Goal: Complete application form

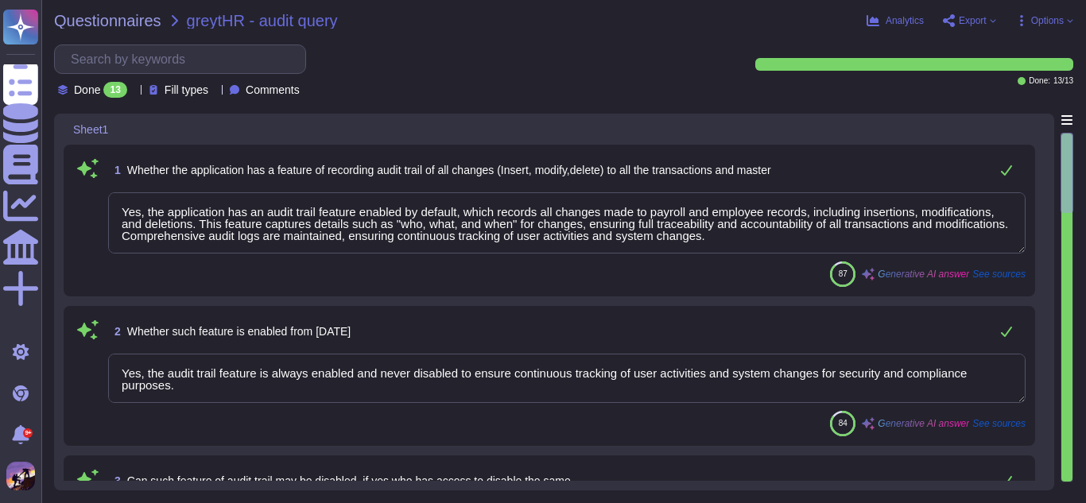
type textarea "Yes, the application has an audit trail feature enabled by default, which recor…"
type textarea "Yes, the audit trail feature is always enabled and never disabled to ensure con…"
type textarea "No, the audit trail feature cannot be disabled. It is always enabled to ensure …"
type textarea "Yes, the audit trail feature is always enabled and never disabled to ensure con…"
type textarea "Audit logging is configured as set out above."
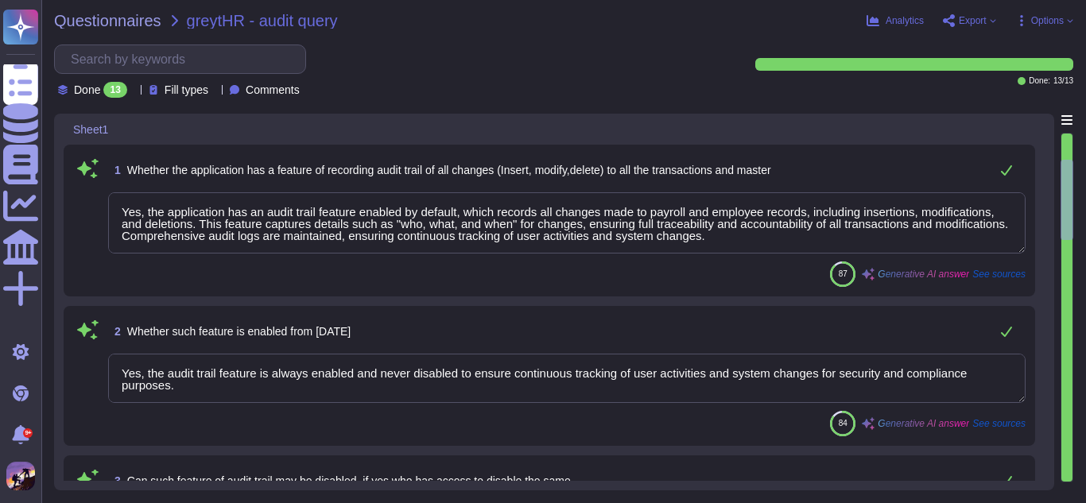
type textarea "No, the audit trail feature cannot be modified, disabled, or deleted. It is alw…"
type textarea "Yes, the audit trail feature is enabled to capture changes made to payroll and …"
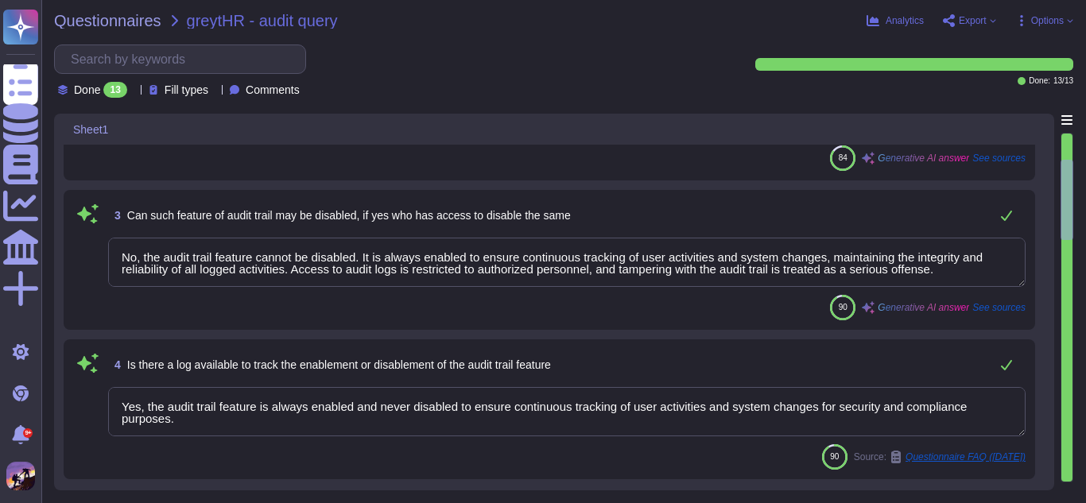
scroll to position [266, 0]
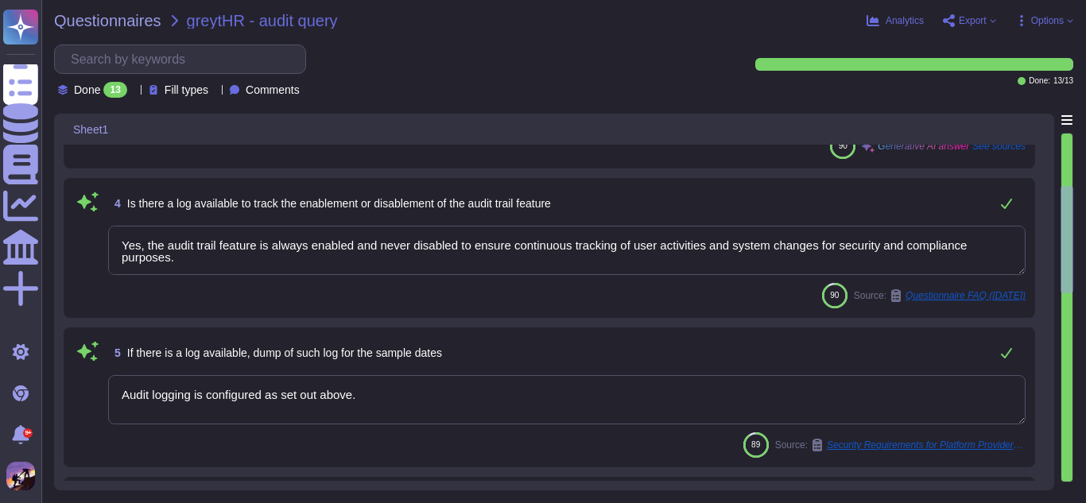
type textarea "Audit logging is configured as set out above."
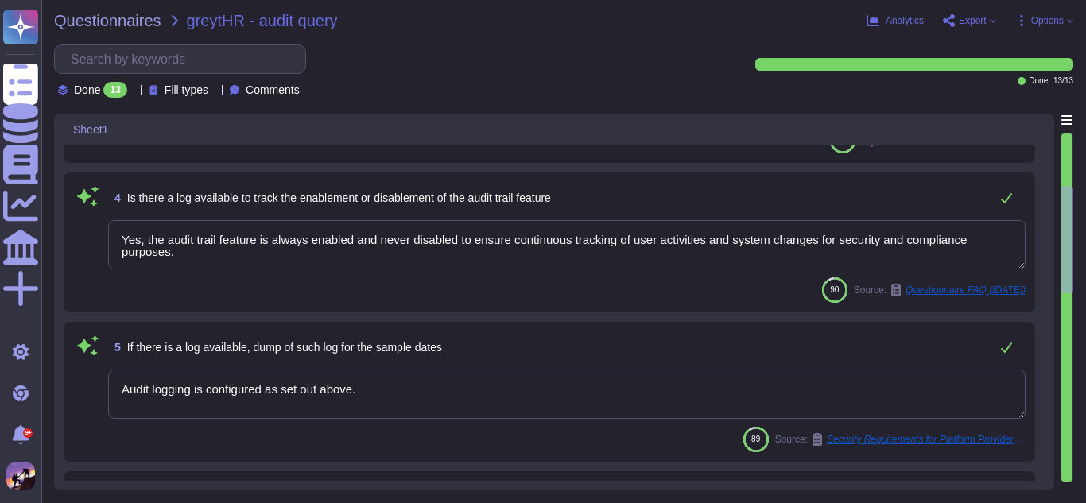
scroll to position [642, 0]
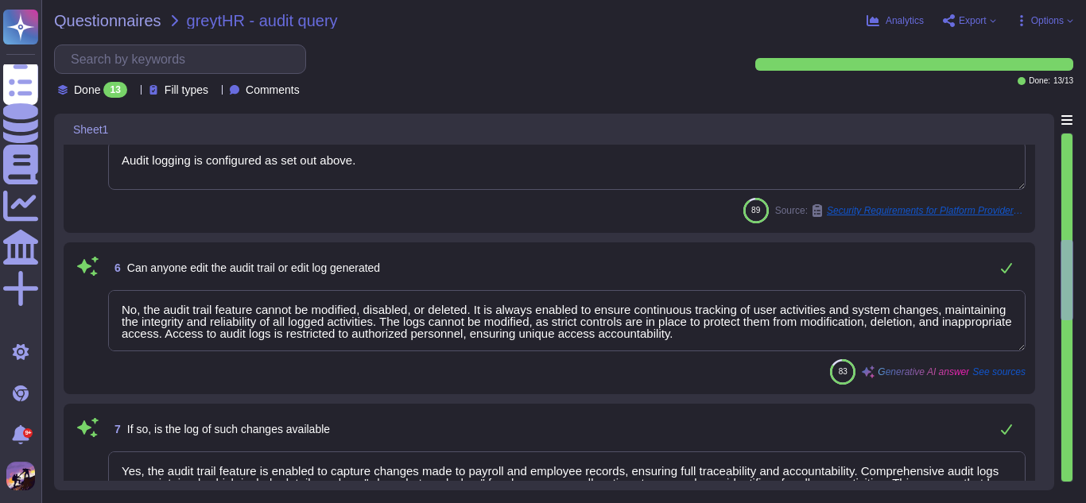
type textarea "Yes, the audit trail at the application level captures changes made to database…"
type textarea "Yes, daily backups are taken from the server physically located in [GEOGRAPHIC_…"
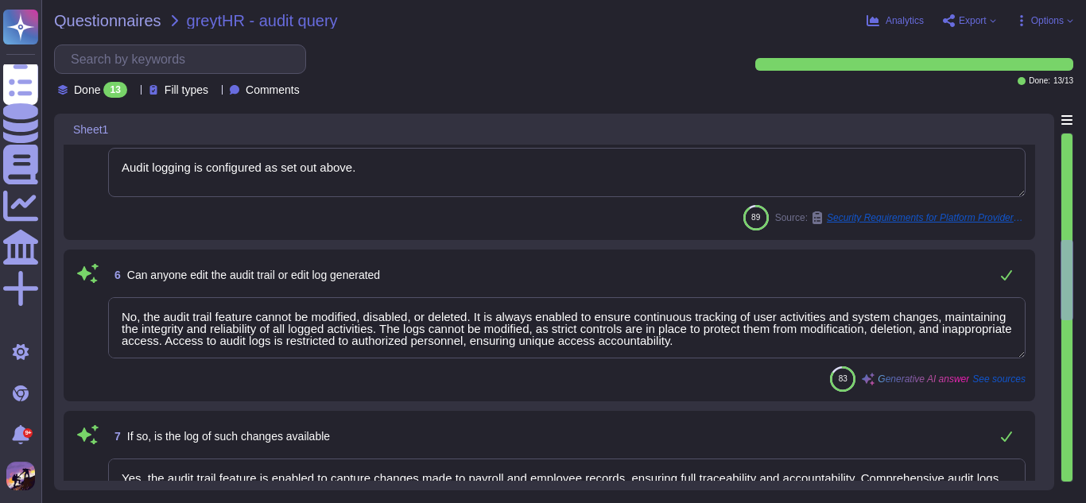
scroll to position [625, 0]
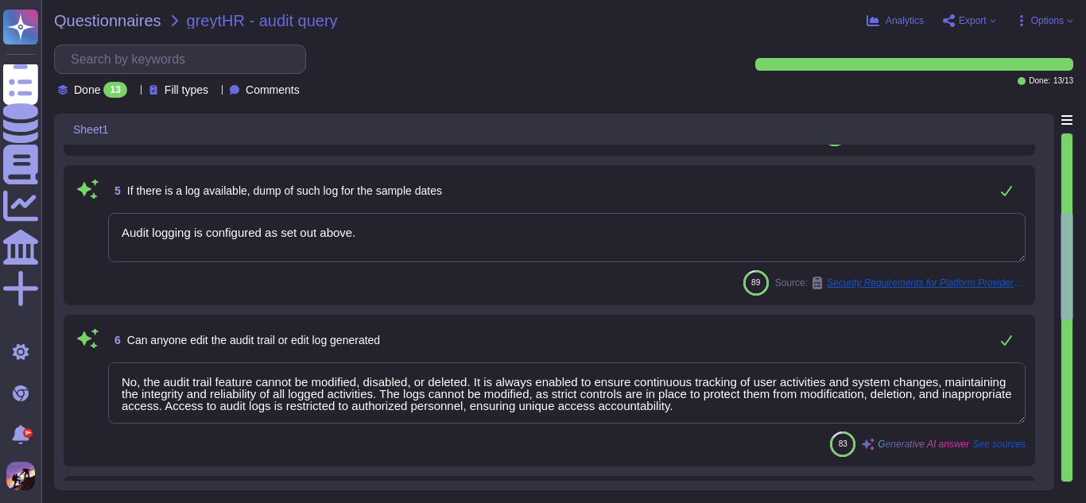
type textarea "Yes, the audit trail feature is always enabled and never disabled to ensure con…"
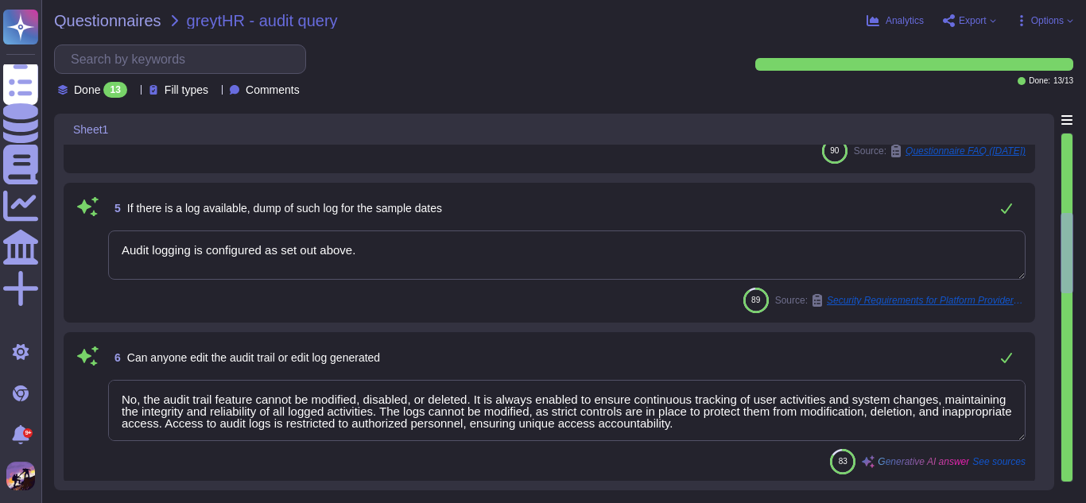
scroll to position [552, 0]
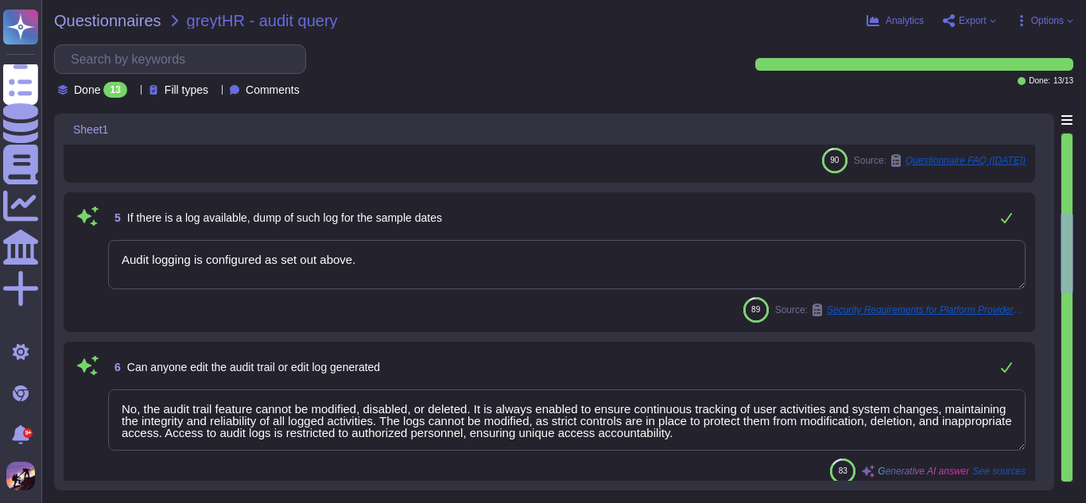
click at [358, 256] on textarea "Audit logging is configured as set out above." at bounding box center [566, 264] width 917 height 49
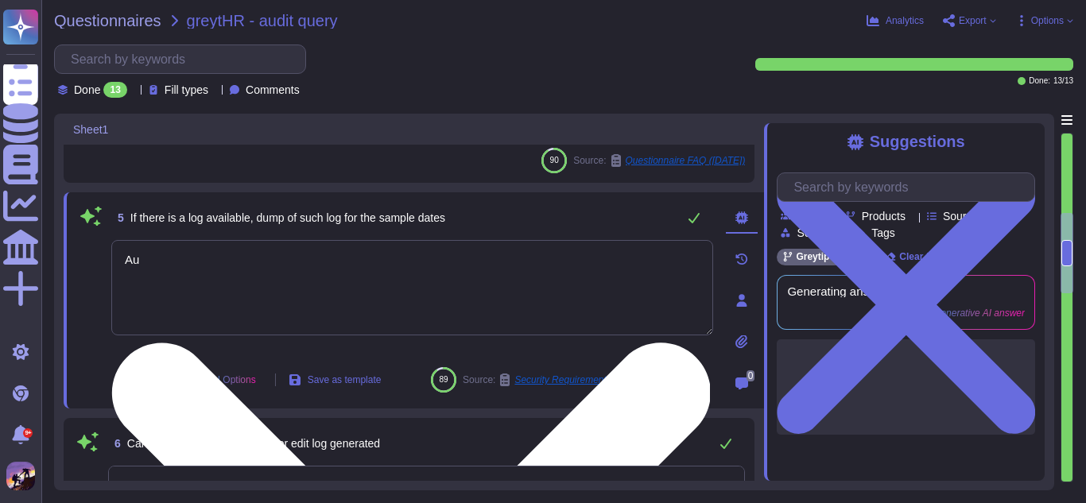
type textarea "A"
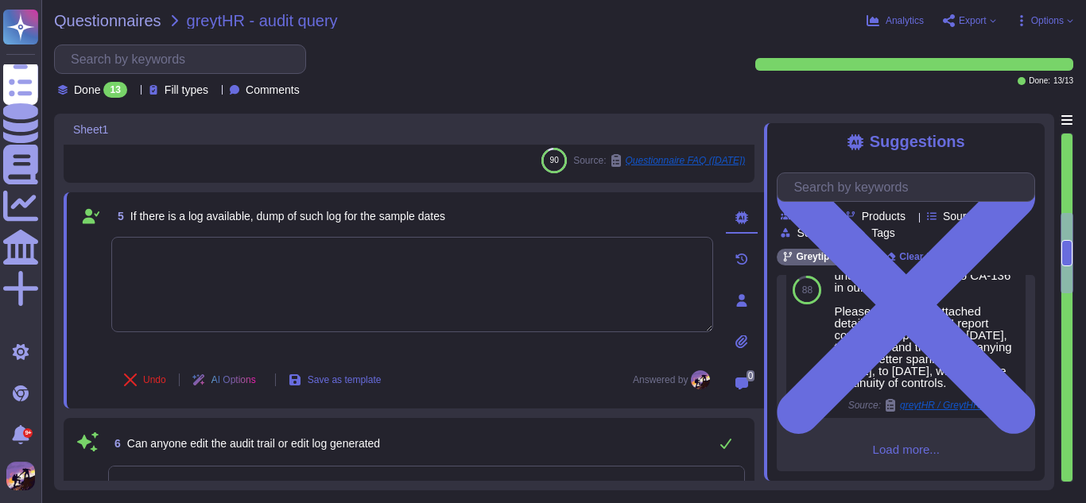
scroll to position [777, 0]
click at [885, 451] on span "Load more..." at bounding box center [906, 450] width 258 height 12
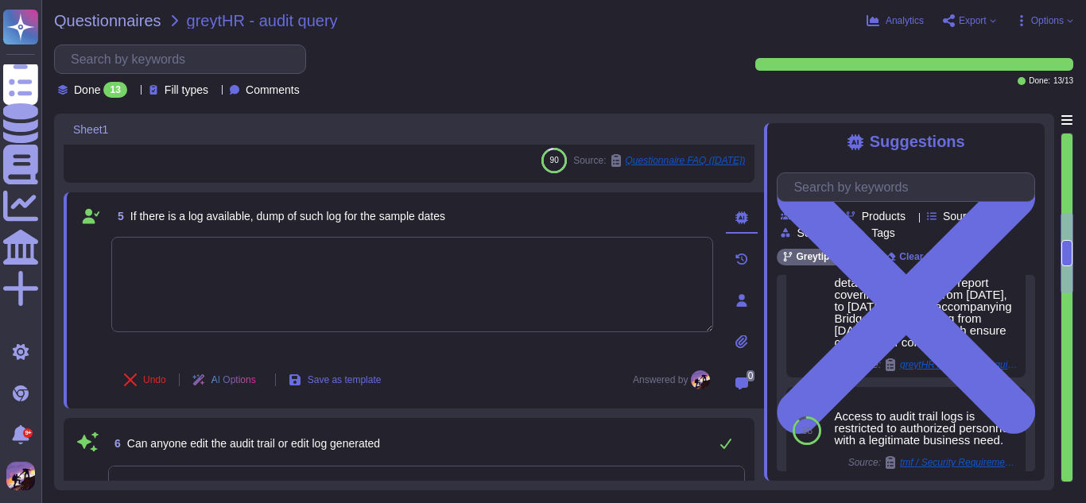
scroll to position [248, 0]
